Goal: Book appointment/travel/reservation

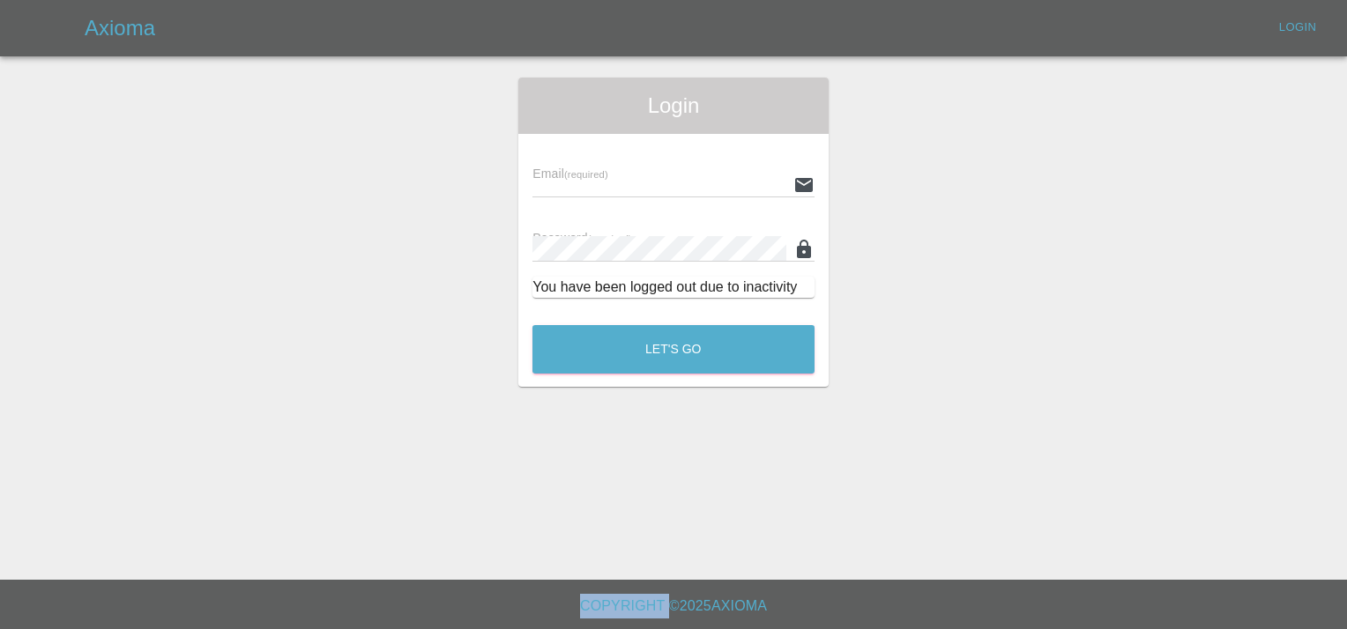
type input "[EMAIL_ADDRESS][DOMAIN_NAME]"
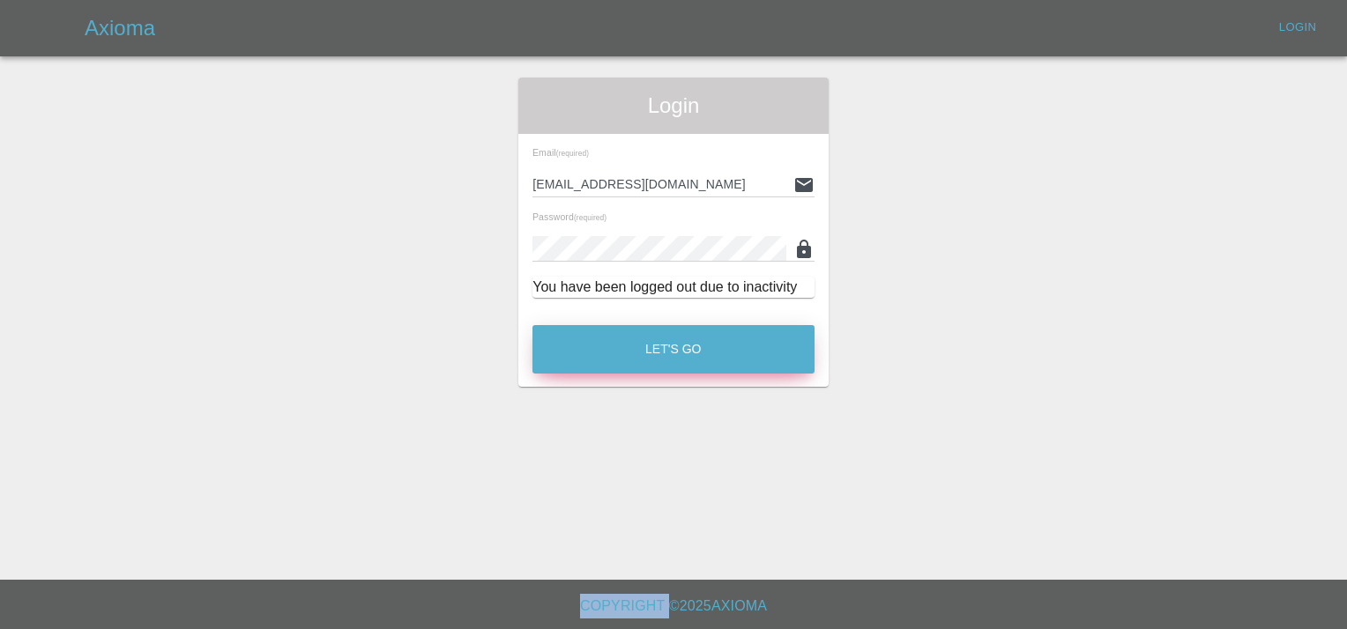
click at [682, 356] on button "Let's Go" at bounding box center [673, 349] width 282 height 48
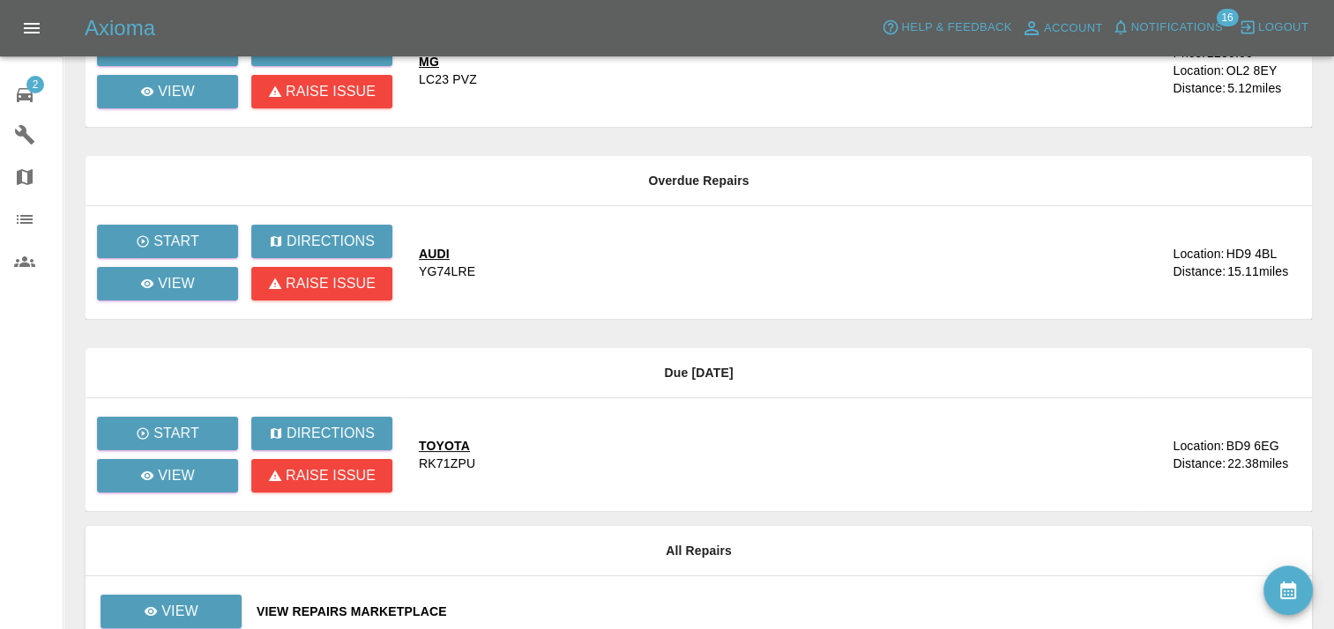
scroll to position [317, 0]
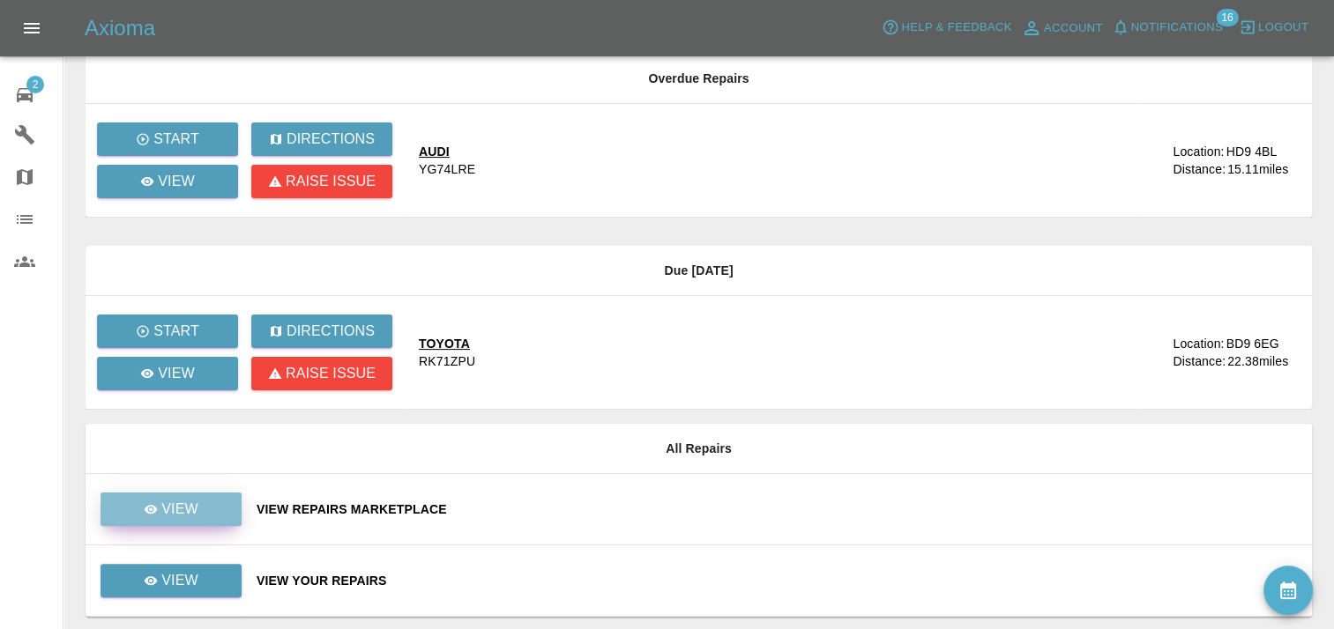
click at [215, 506] on link "View" at bounding box center [170, 509] width 141 height 33
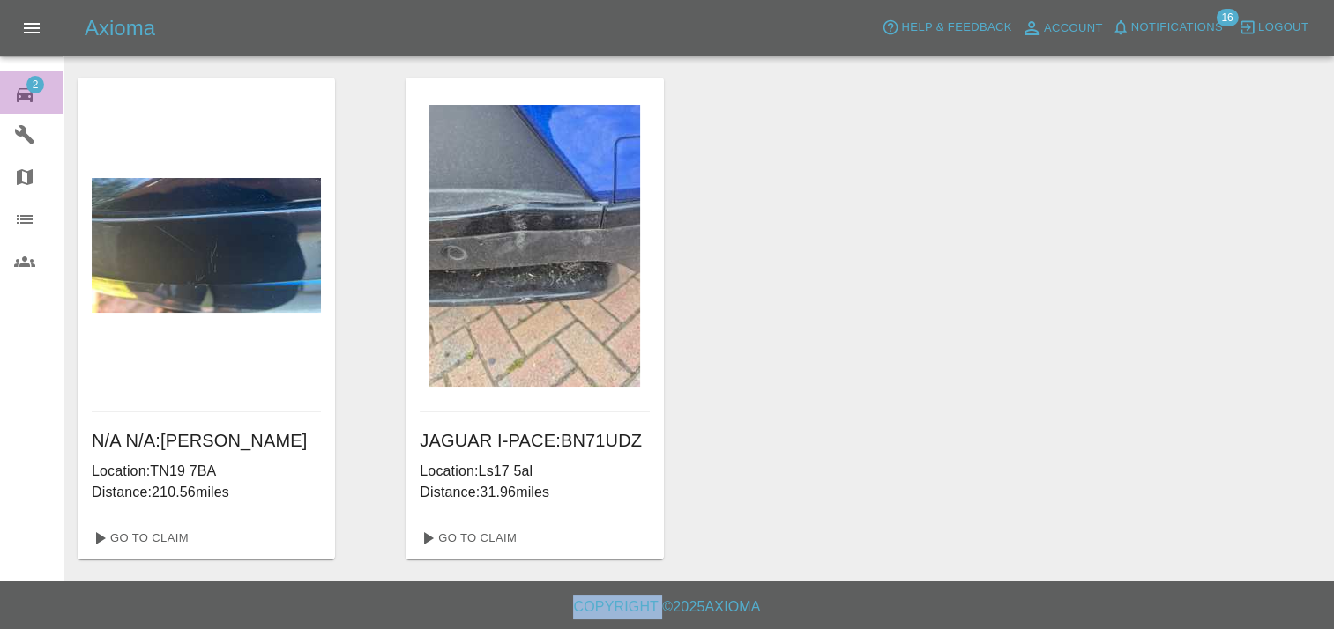
click at [40, 77] on span "2" at bounding box center [35, 85] width 18 height 18
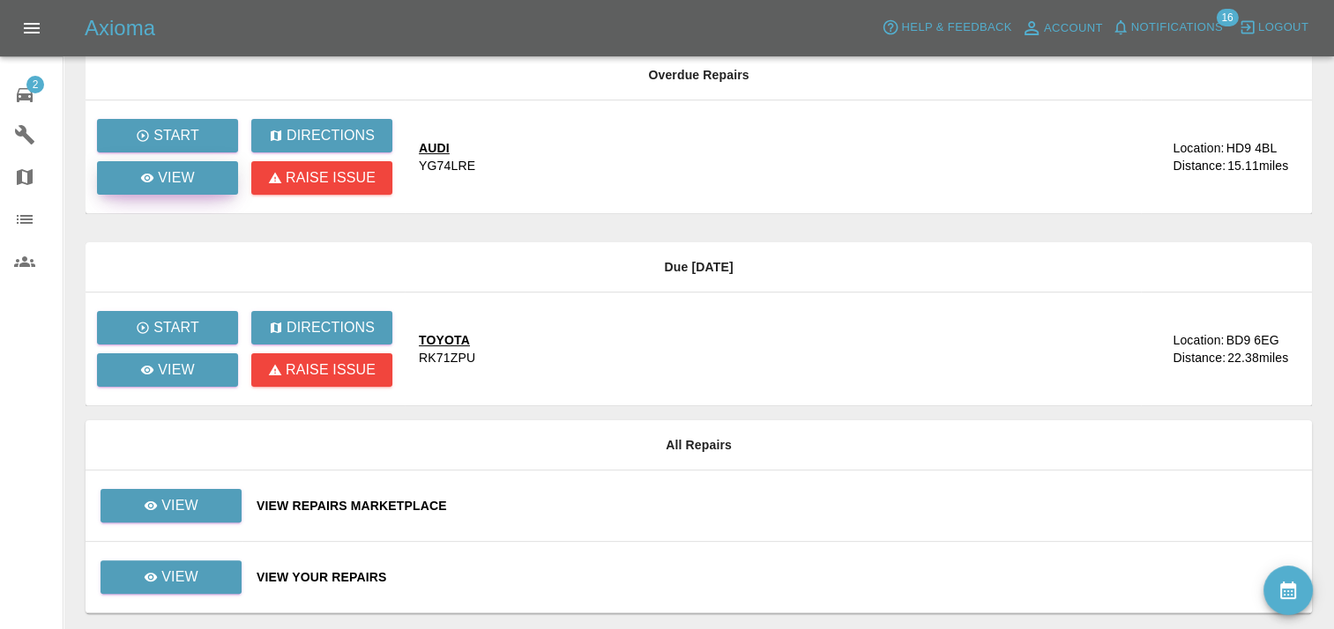
scroll to position [374, 0]
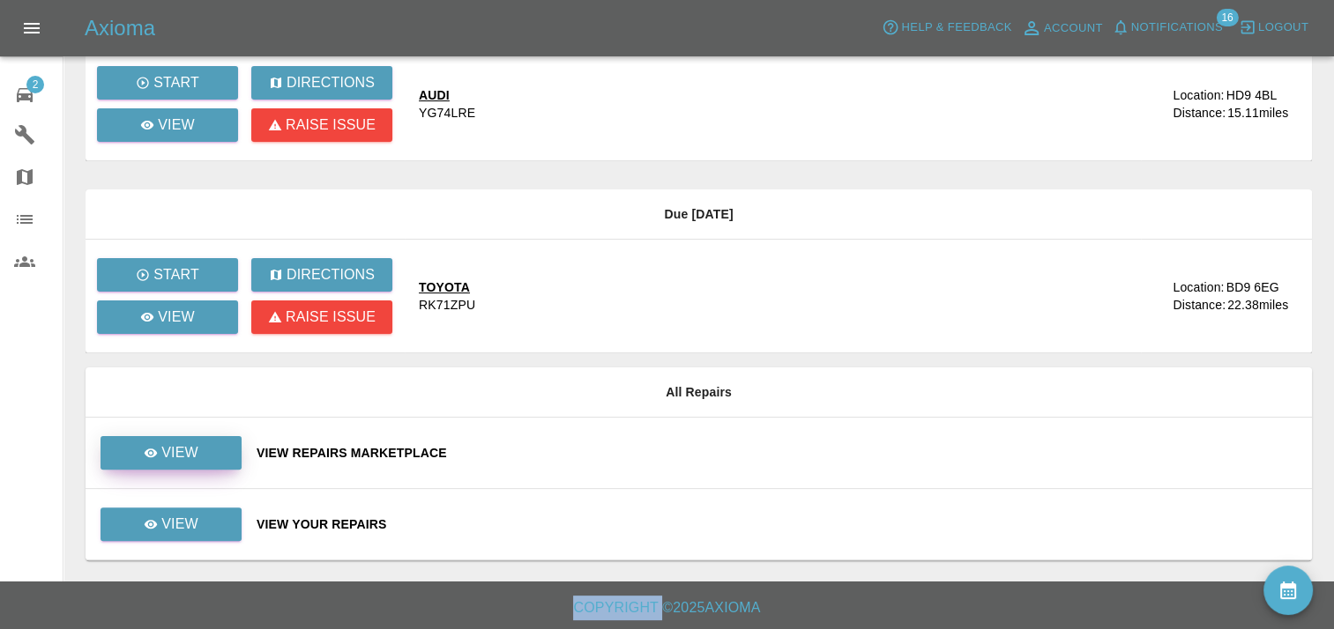
click at [193, 438] on link "View" at bounding box center [170, 452] width 141 height 33
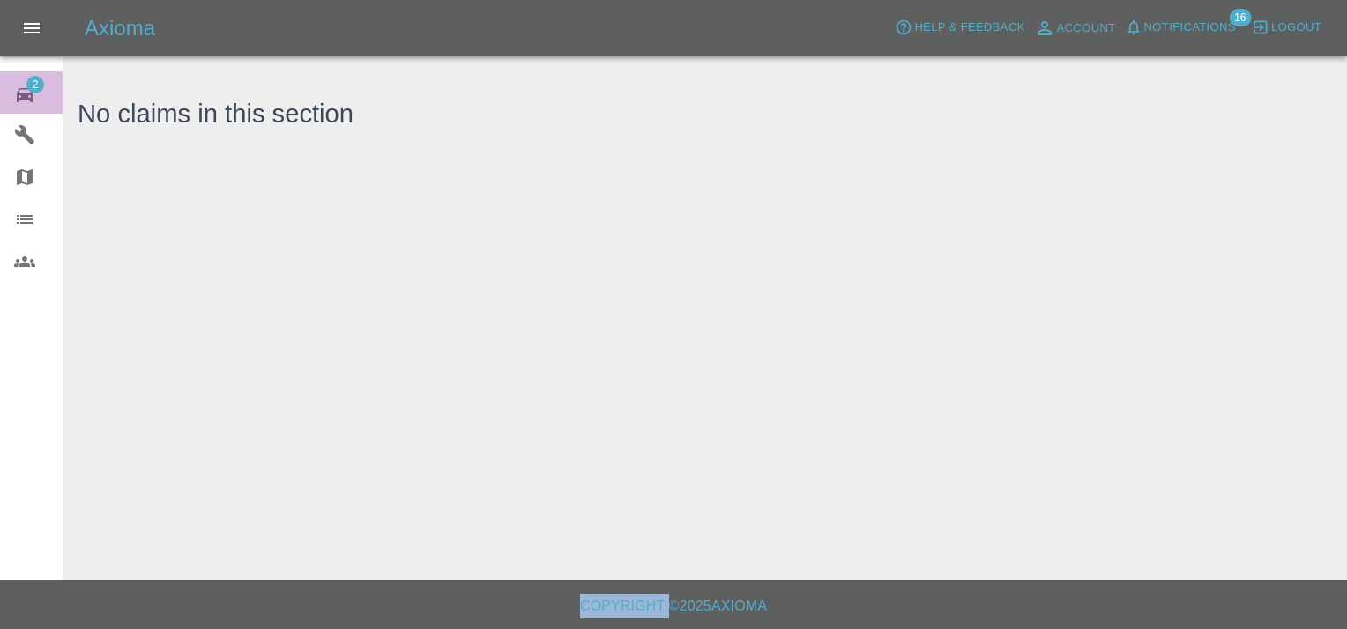
click at [39, 86] on span "2" at bounding box center [35, 85] width 18 height 18
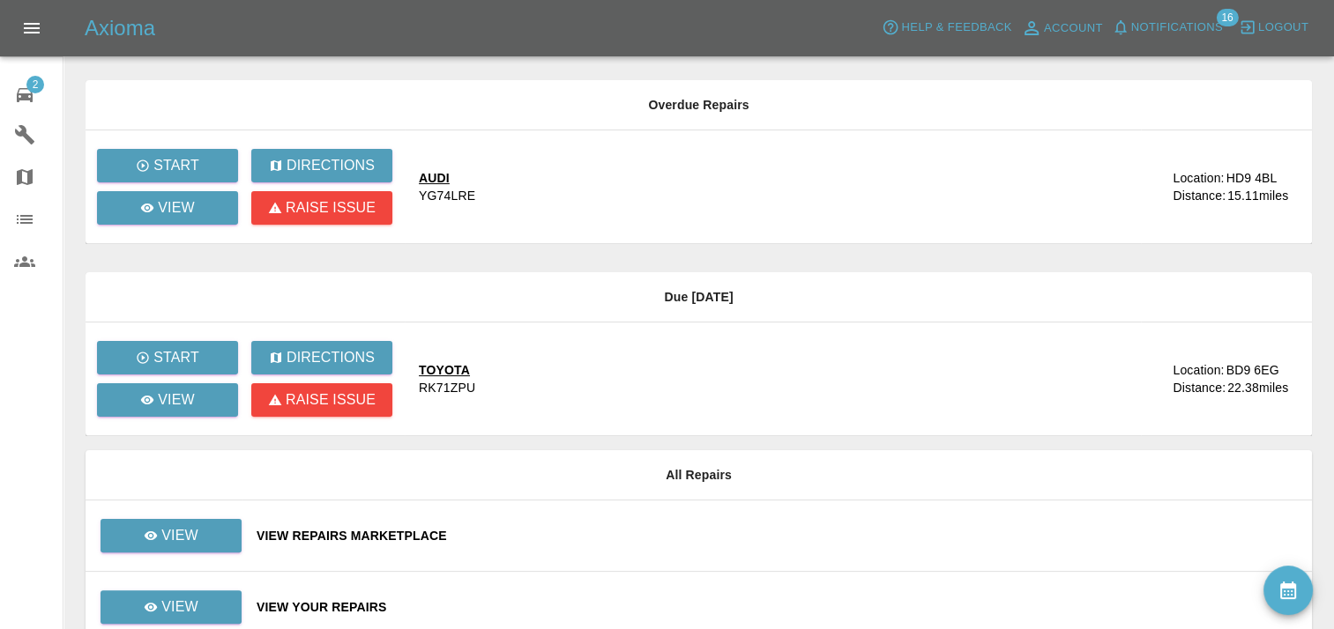
scroll to position [292, 0]
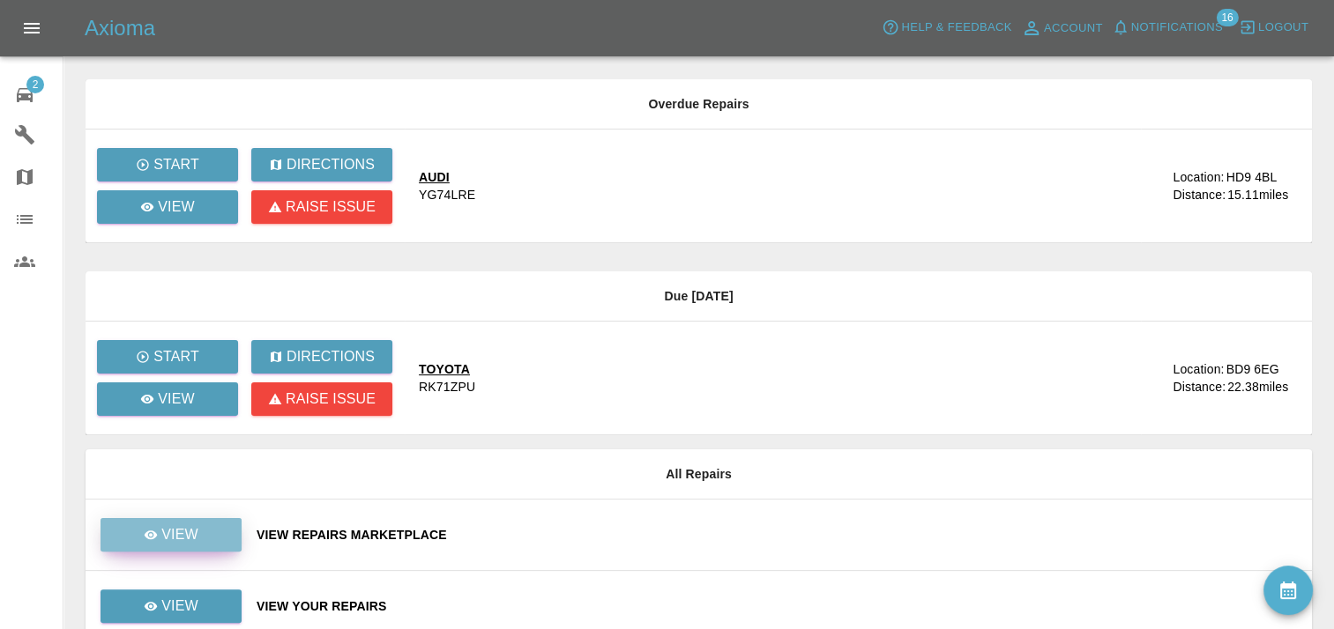
click at [196, 527] on p "View" at bounding box center [179, 535] width 37 height 21
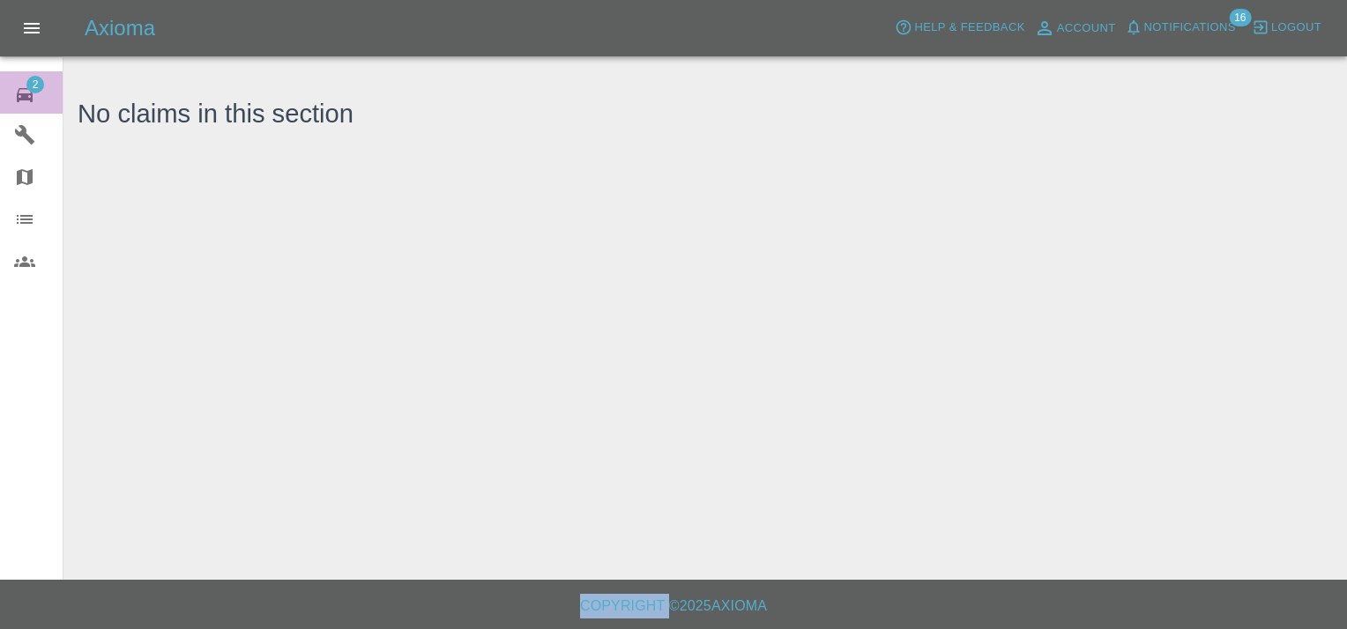
click at [43, 83] on span "2" at bounding box center [35, 85] width 18 height 18
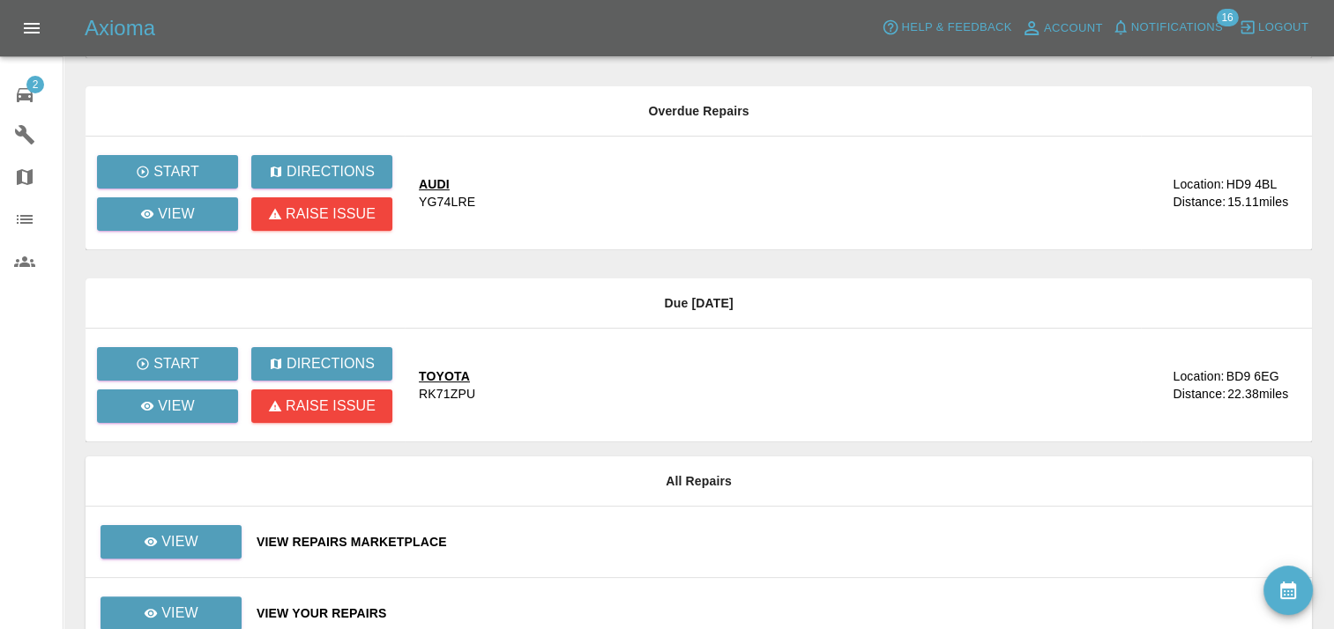
scroll to position [374, 0]
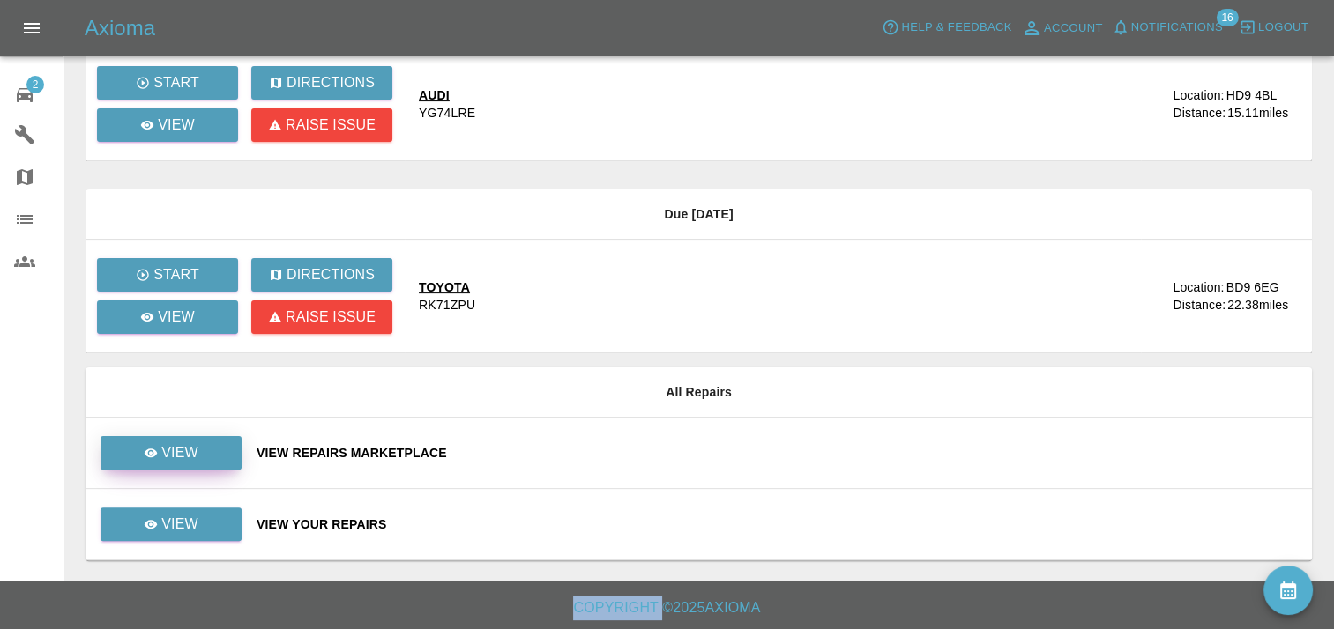
click at [201, 453] on link "View" at bounding box center [170, 452] width 141 height 33
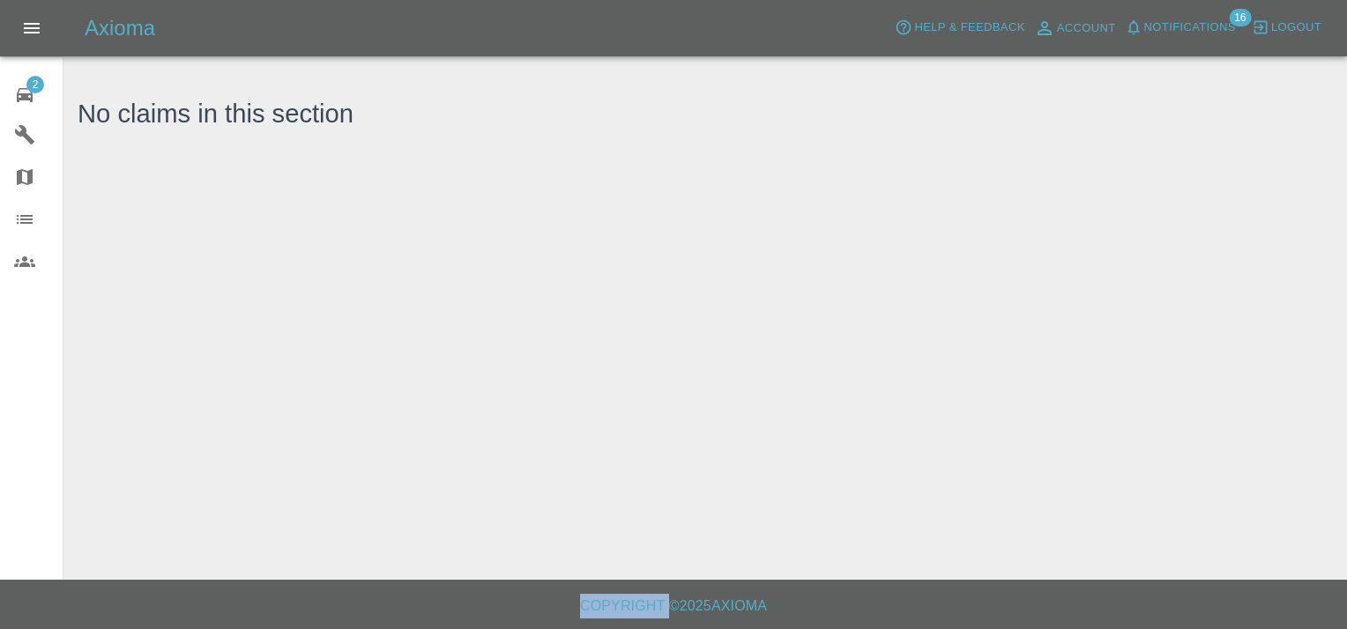
click at [36, 83] on span "2" at bounding box center [35, 85] width 18 height 18
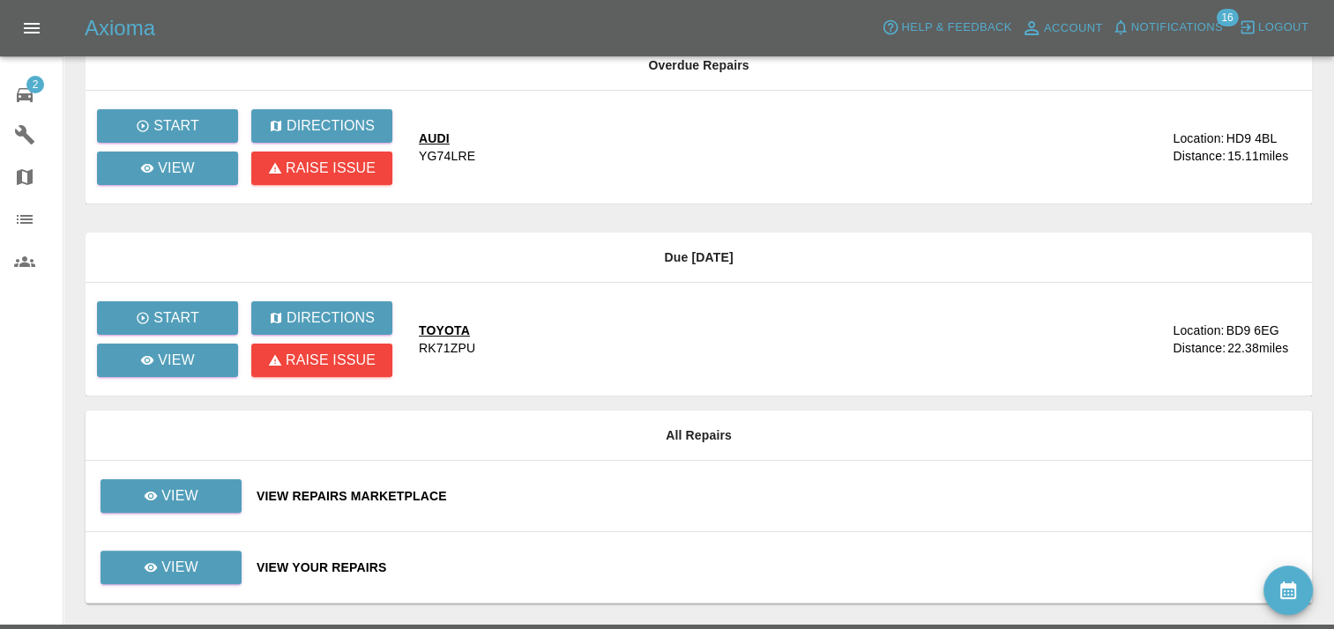
scroll to position [374, 0]
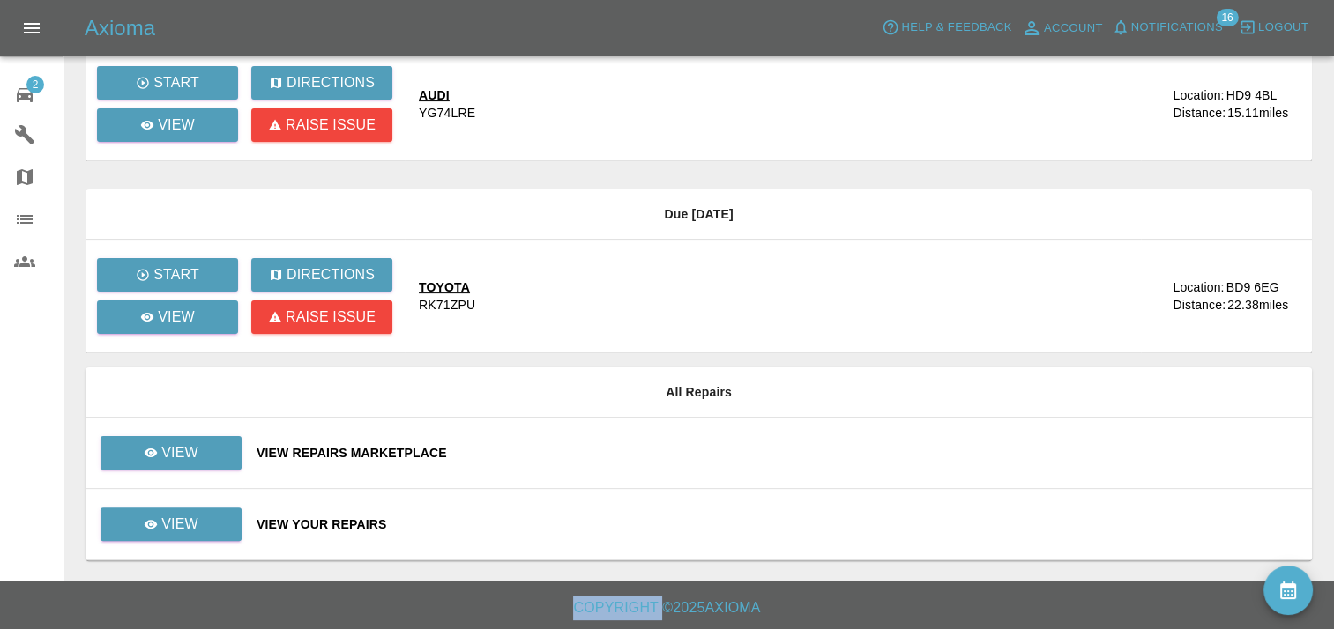
click at [315, 450] on div "View Repairs Marketplace" at bounding box center [777, 453] width 1041 height 18
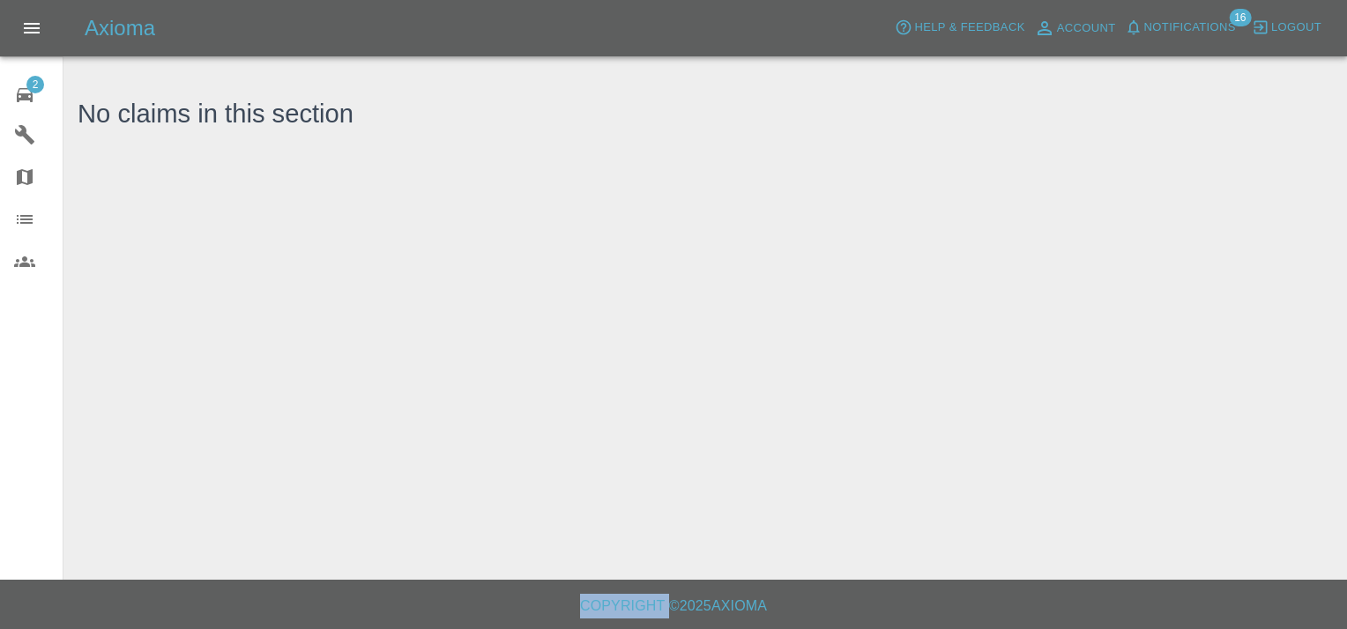
click at [39, 79] on span "2" at bounding box center [35, 85] width 18 height 18
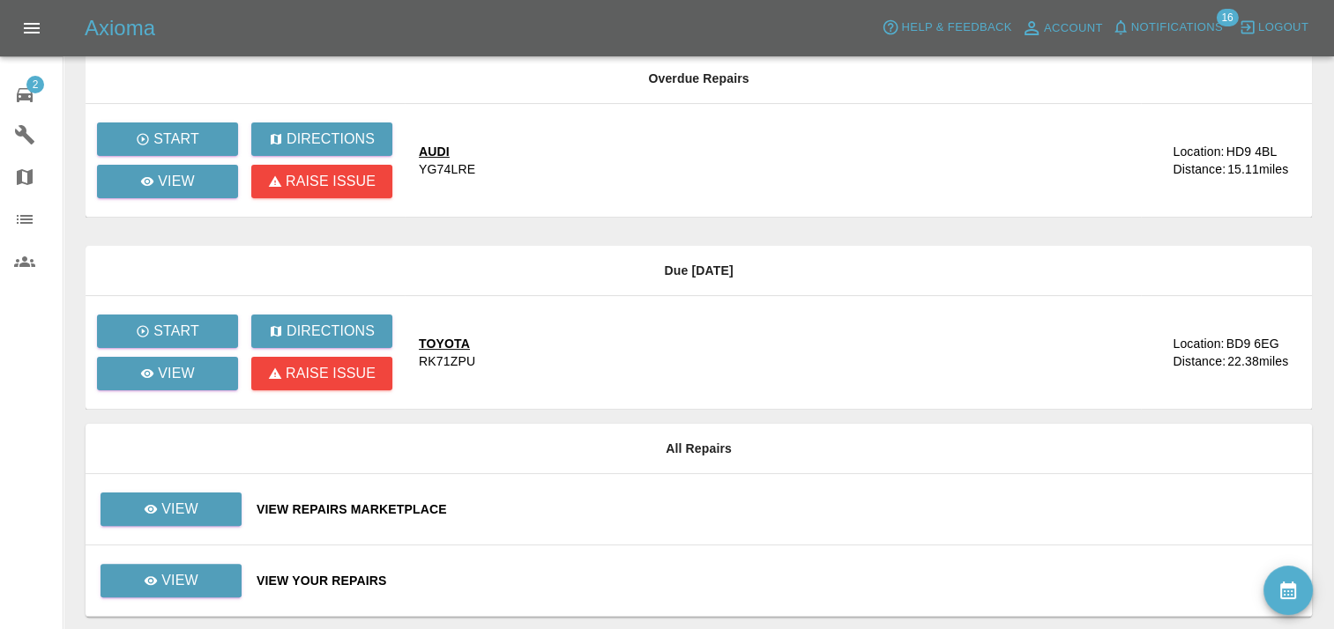
scroll to position [374, 0]
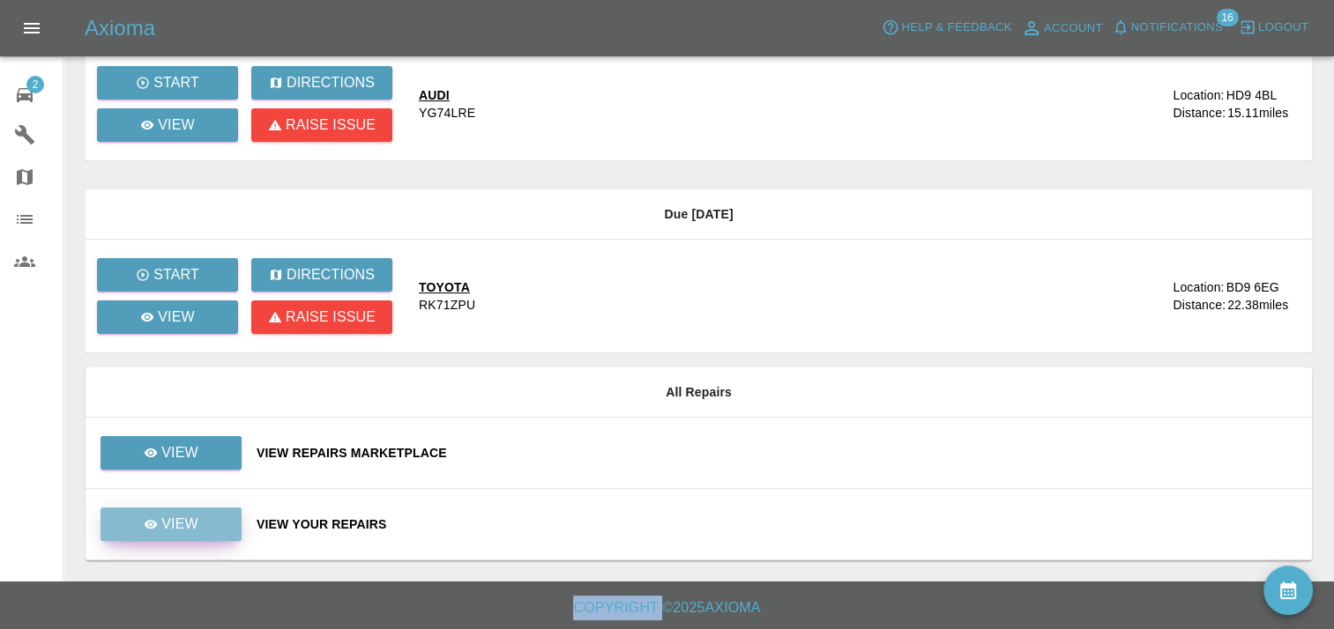
click at [227, 517] on link "View" at bounding box center [170, 524] width 141 height 33
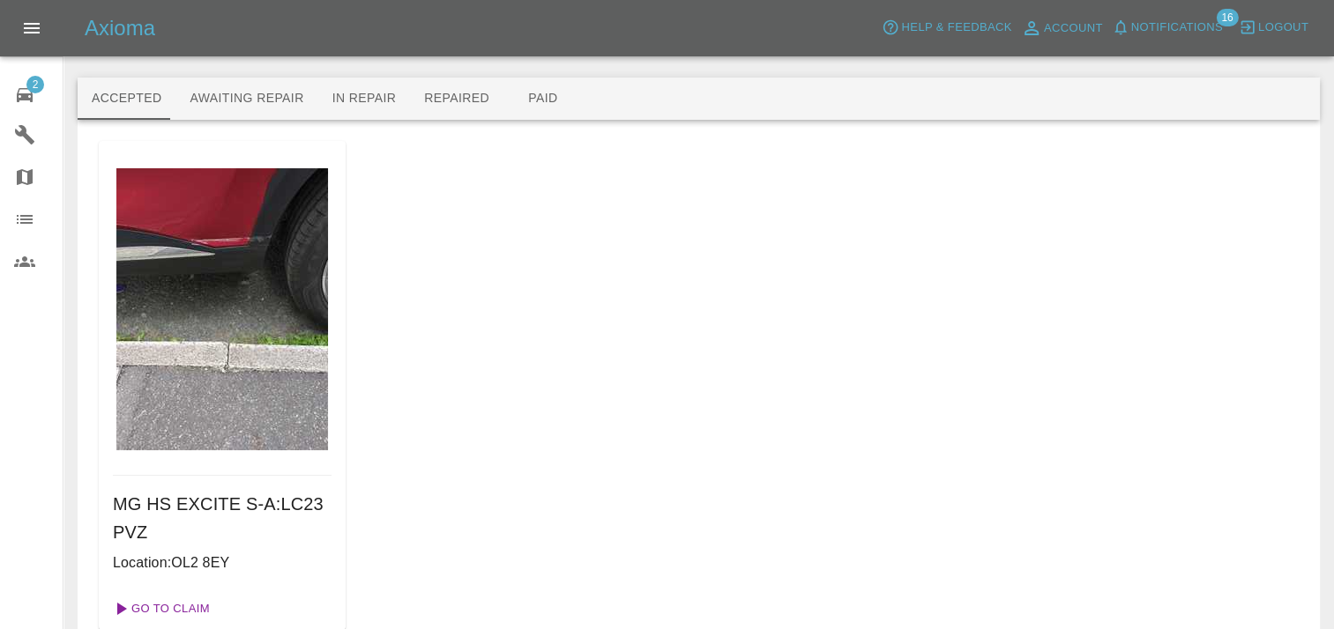
click at [163, 608] on link "Go To Claim" at bounding box center [160, 609] width 108 height 28
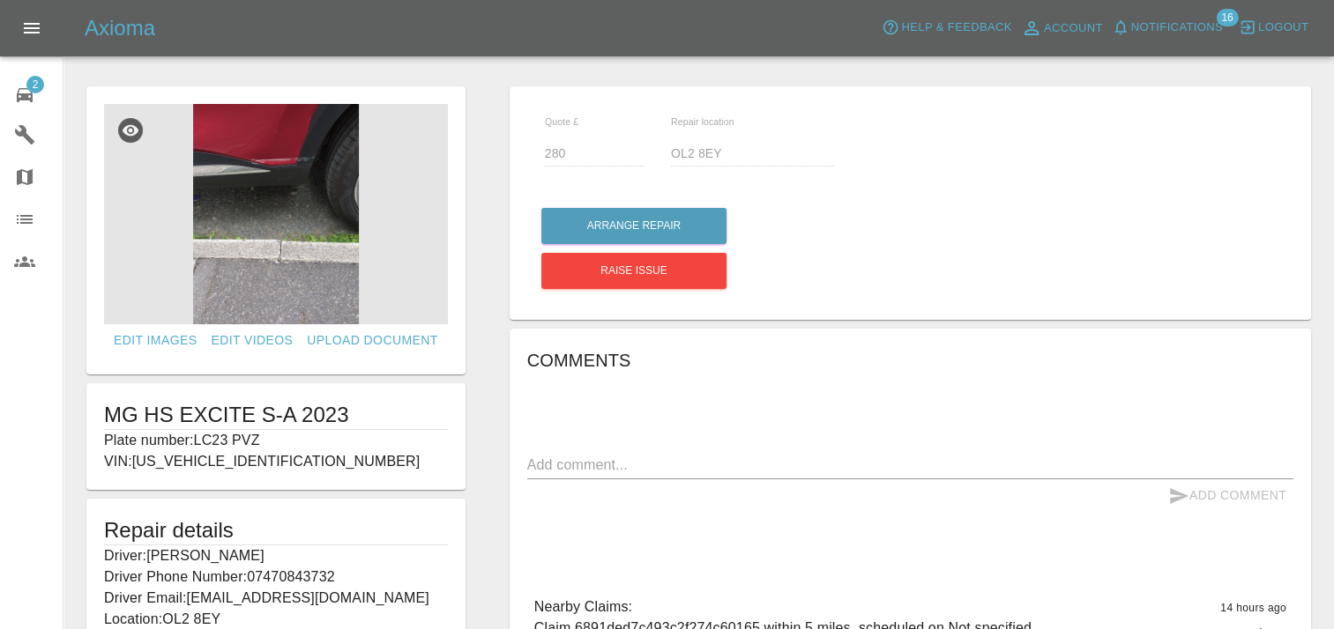
click at [255, 225] on img at bounding box center [276, 214] width 344 height 220
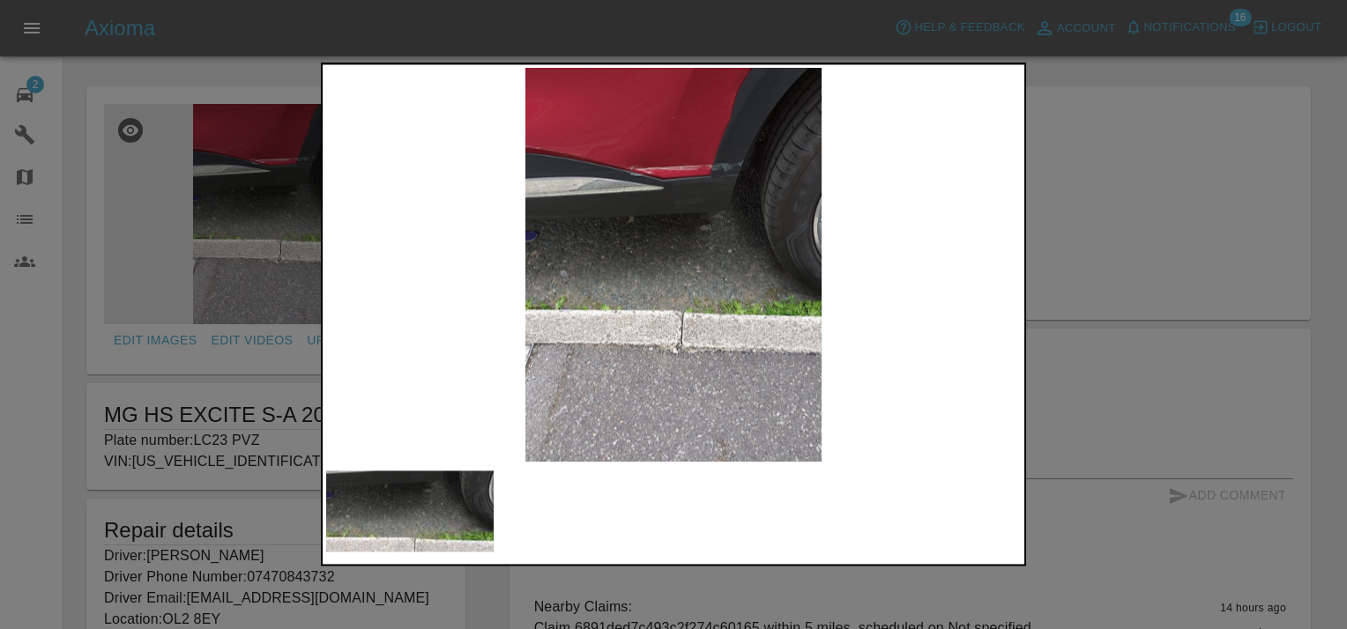
click at [1075, 187] on div at bounding box center [673, 314] width 1347 height 629
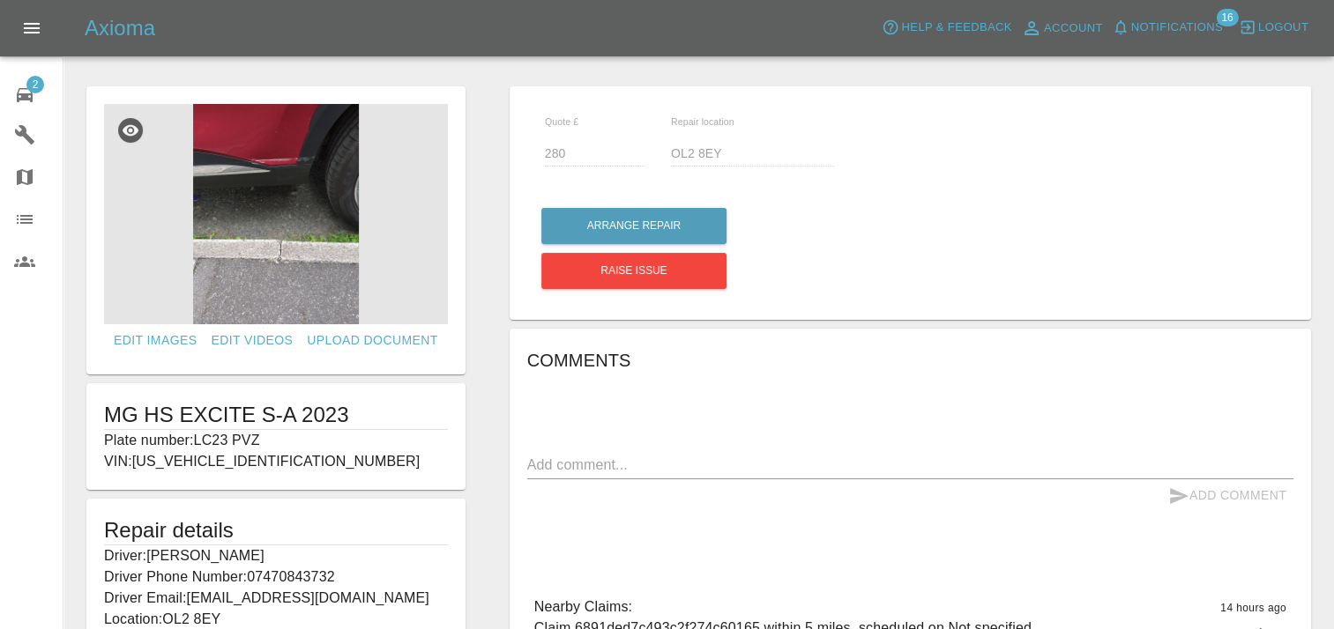
click at [275, 151] on img at bounding box center [276, 214] width 344 height 220
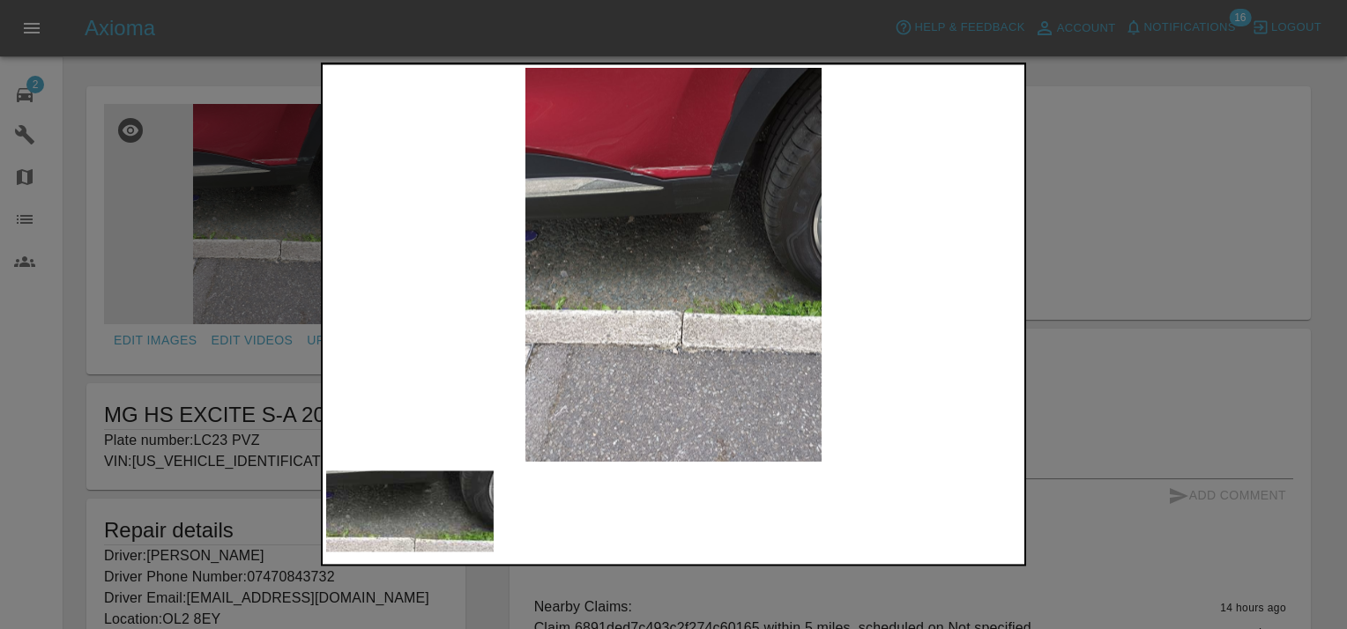
click at [1194, 98] on div at bounding box center [673, 314] width 1347 height 629
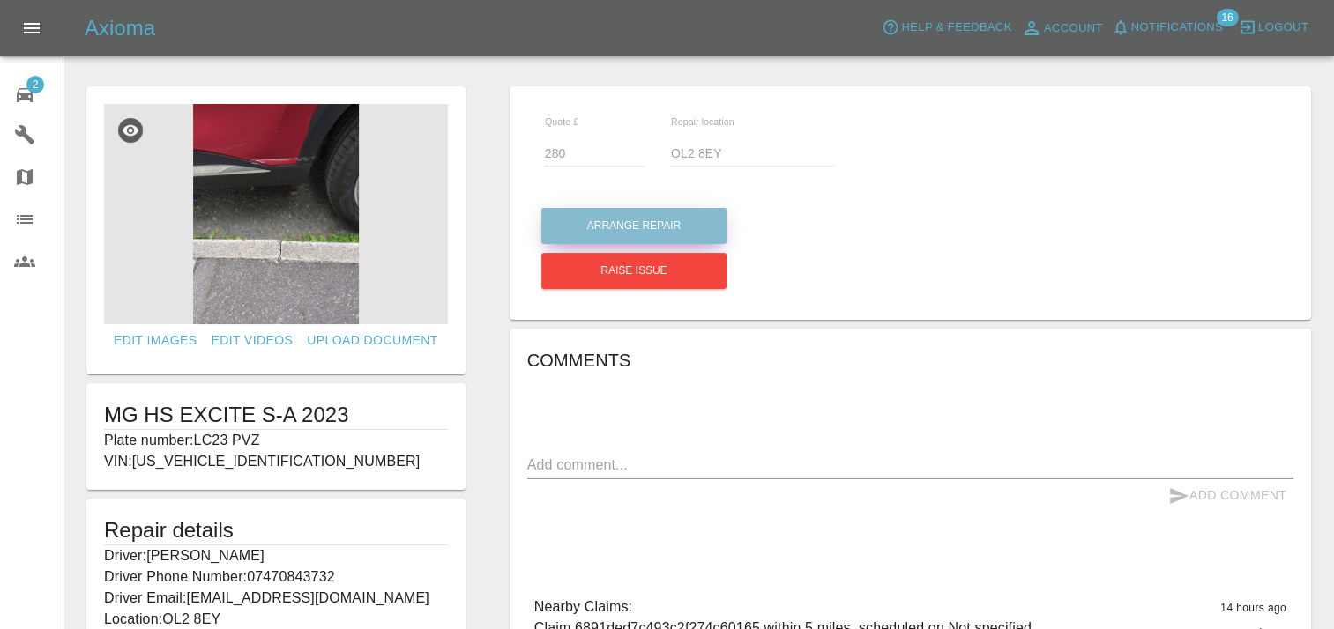
click at [641, 220] on button "Arrange Repair" at bounding box center [633, 226] width 185 height 36
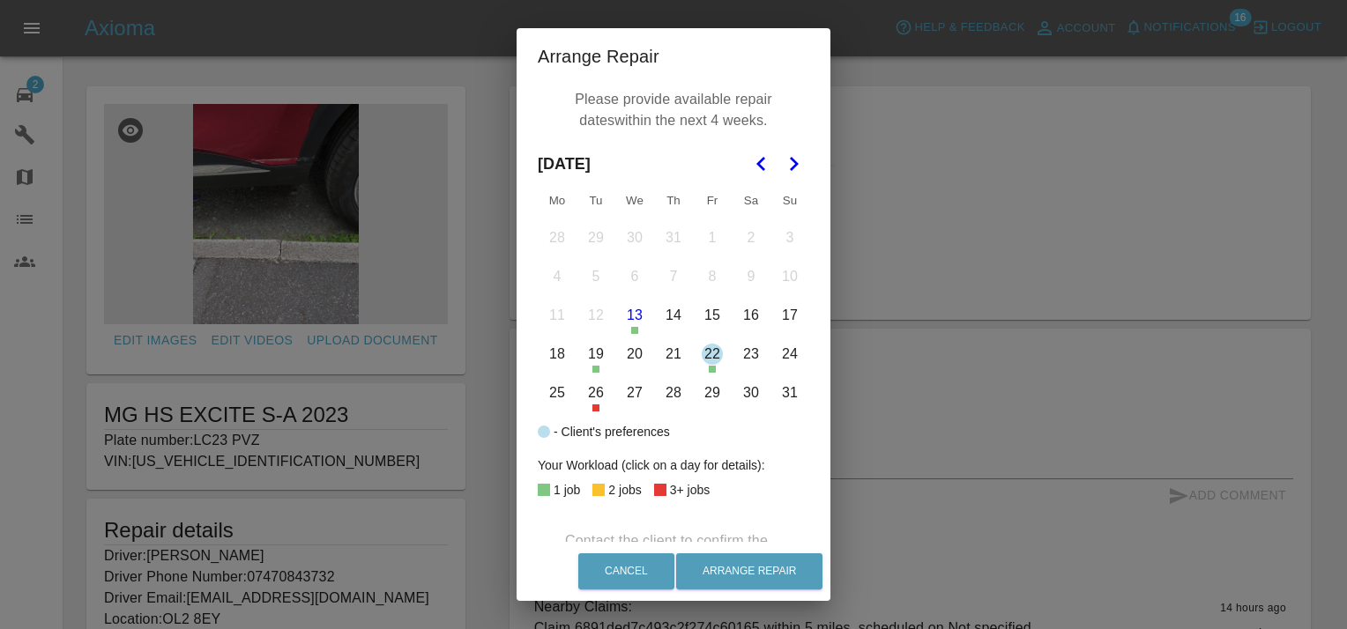
click at [705, 398] on button "29" at bounding box center [712, 393] width 37 height 37
click at [669, 389] on button "28" at bounding box center [673, 393] width 37 height 37
click at [628, 393] on button "27" at bounding box center [634, 393] width 37 height 37
click at [784, 164] on icon "Go to the Next Month" at bounding box center [793, 163] width 21 height 21
click at [554, 236] on button "1" at bounding box center [557, 238] width 37 height 37
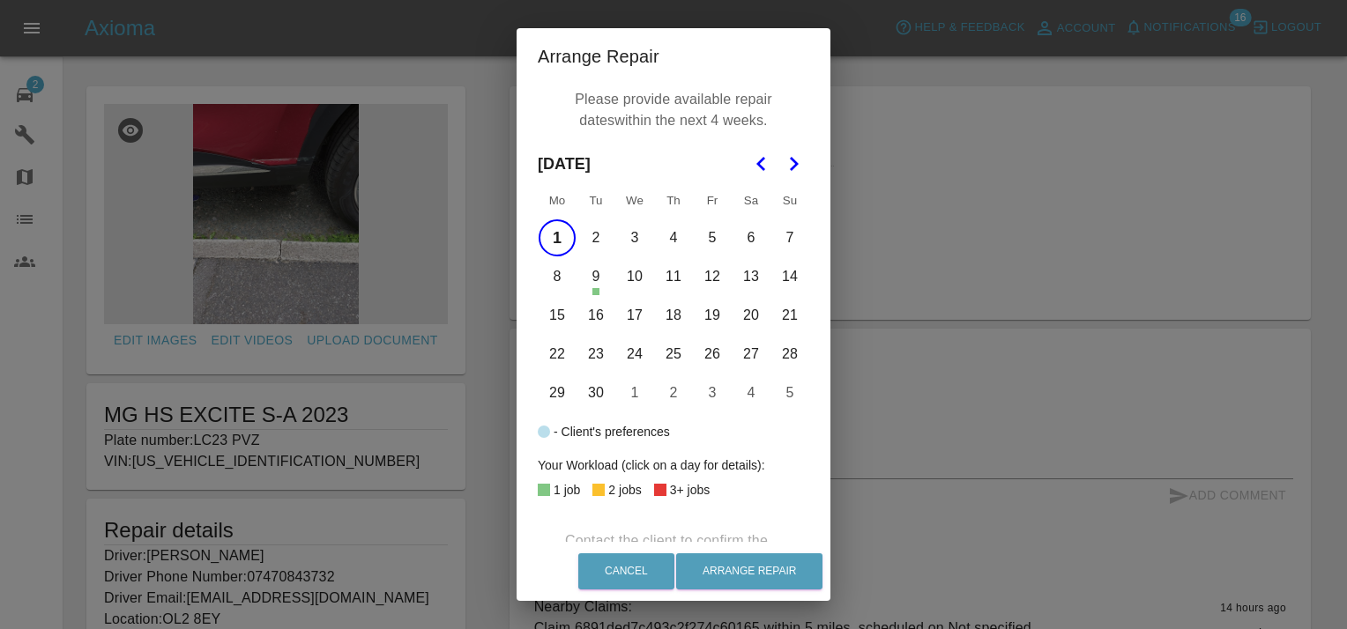
click at [581, 234] on button "2" at bounding box center [595, 238] width 37 height 37
click at [620, 234] on button "3" at bounding box center [634, 238] width 37 height 37
click at [674, 246] on button "4" at bounding box center [673, 238] width 37 height 37
click at [706, 244] on button "5" at bounding box center [712, 238] width 37 height 37
click at [753, 571] on button "Arrange Repair" at bounding box center [749, 572] width 146 height 36
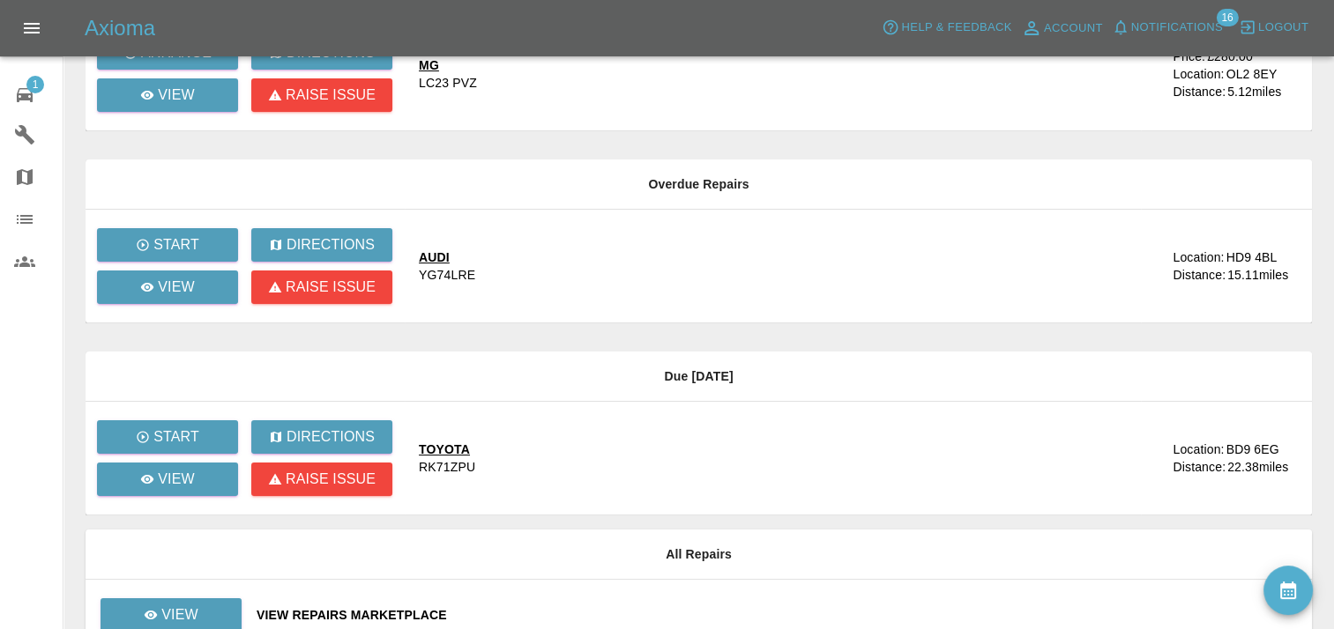
scroll to position [213, 0]
